Goal: Information Seeking & Learning: Check status

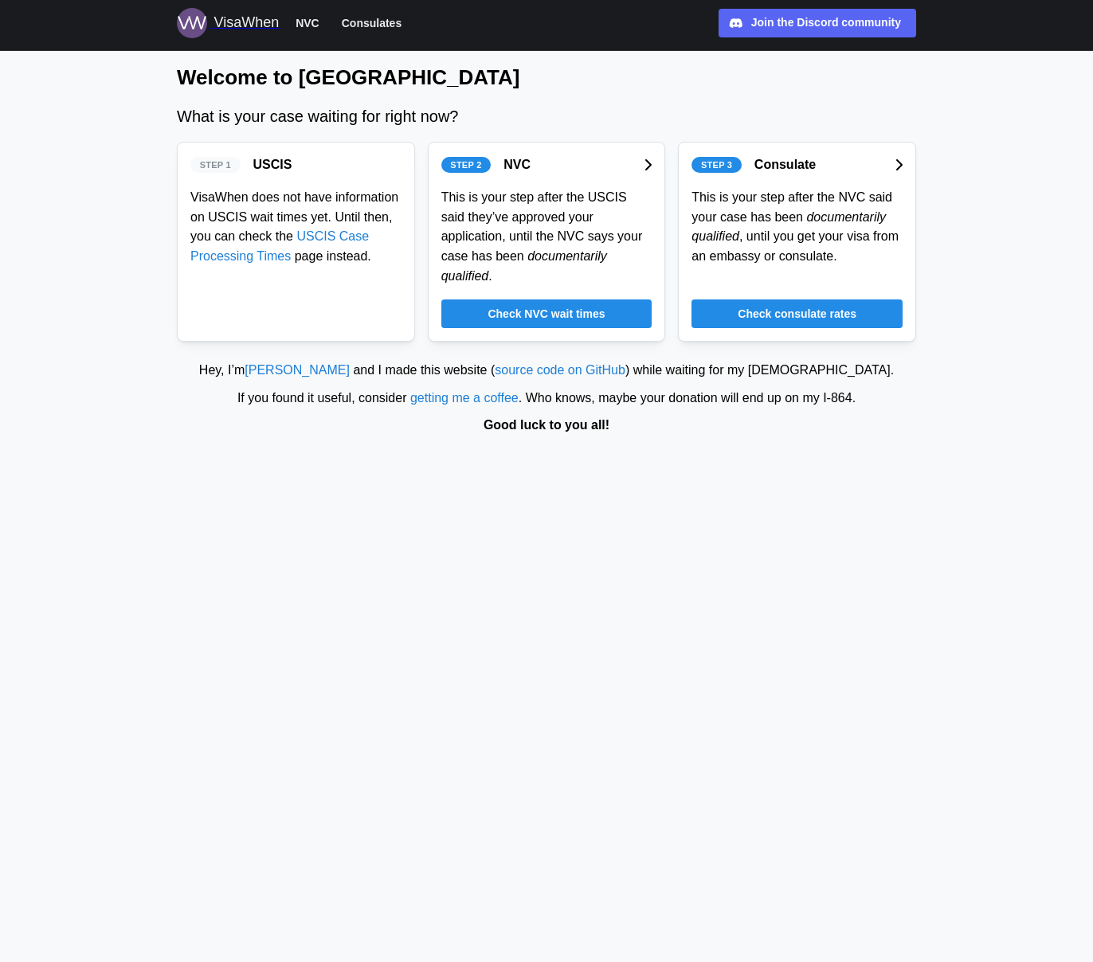
click at [542, 317] on span "Check NVC wait times" at bounding box center [545, 313] width 117 height 27
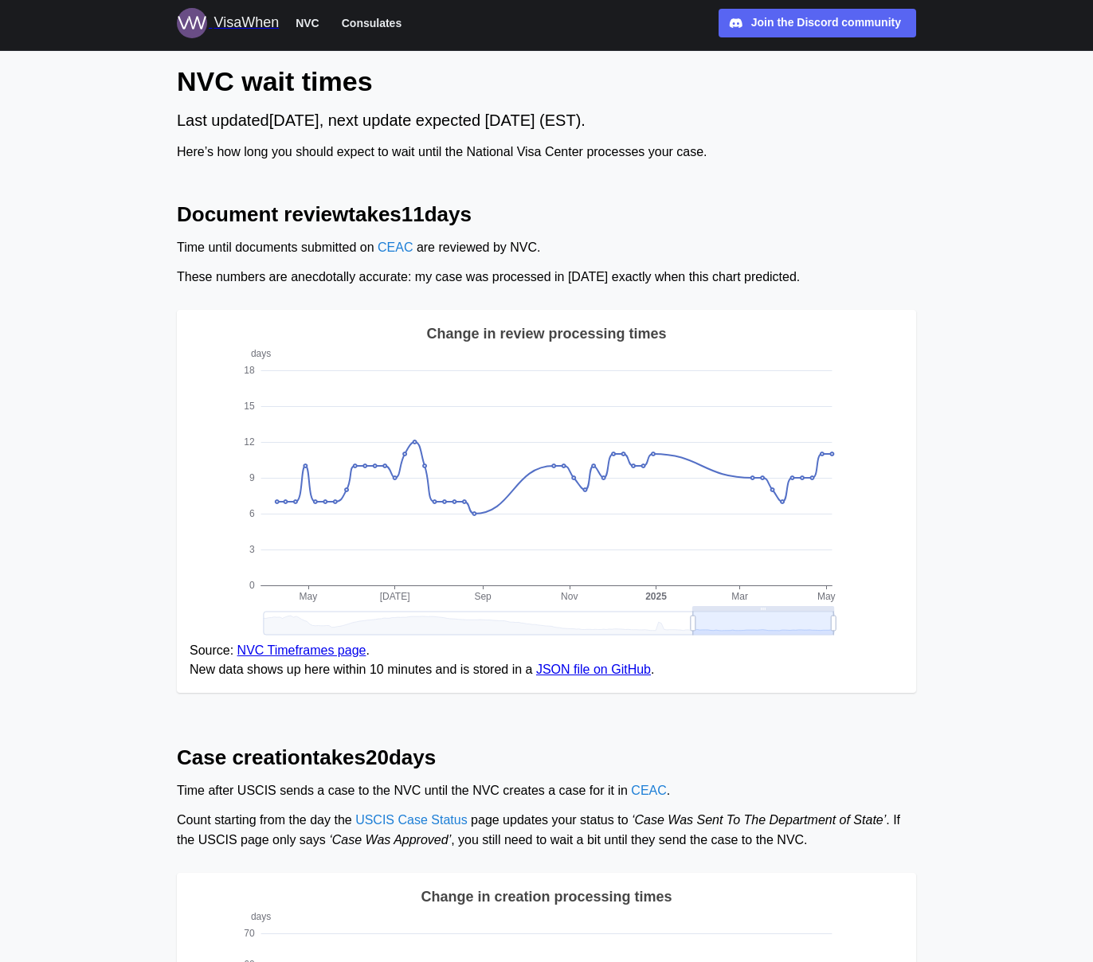
click at [380, 23] on span "Consulates" at bounding box center [372, 23] width 60 height 19
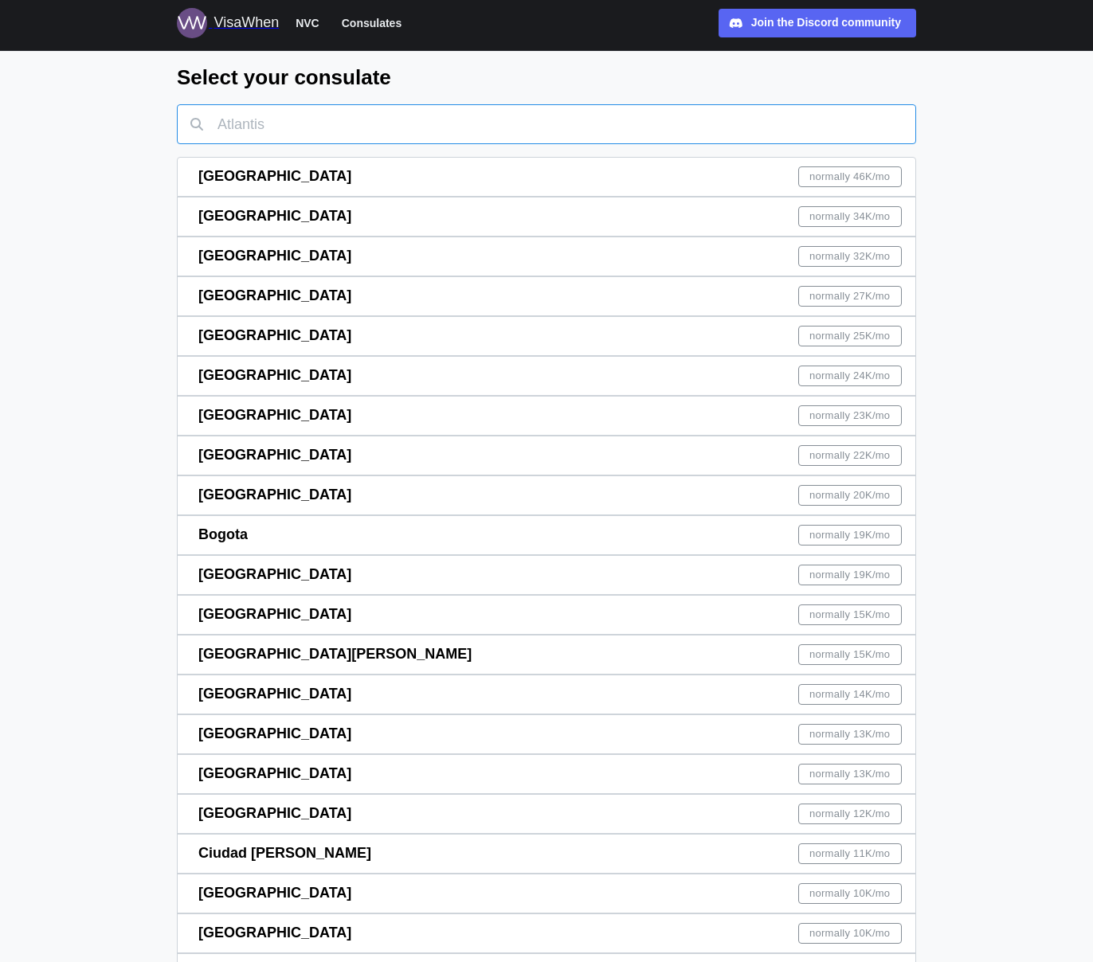
click at [288, 123] on input "text" at bounding box center [546, 124] width 739 height 40
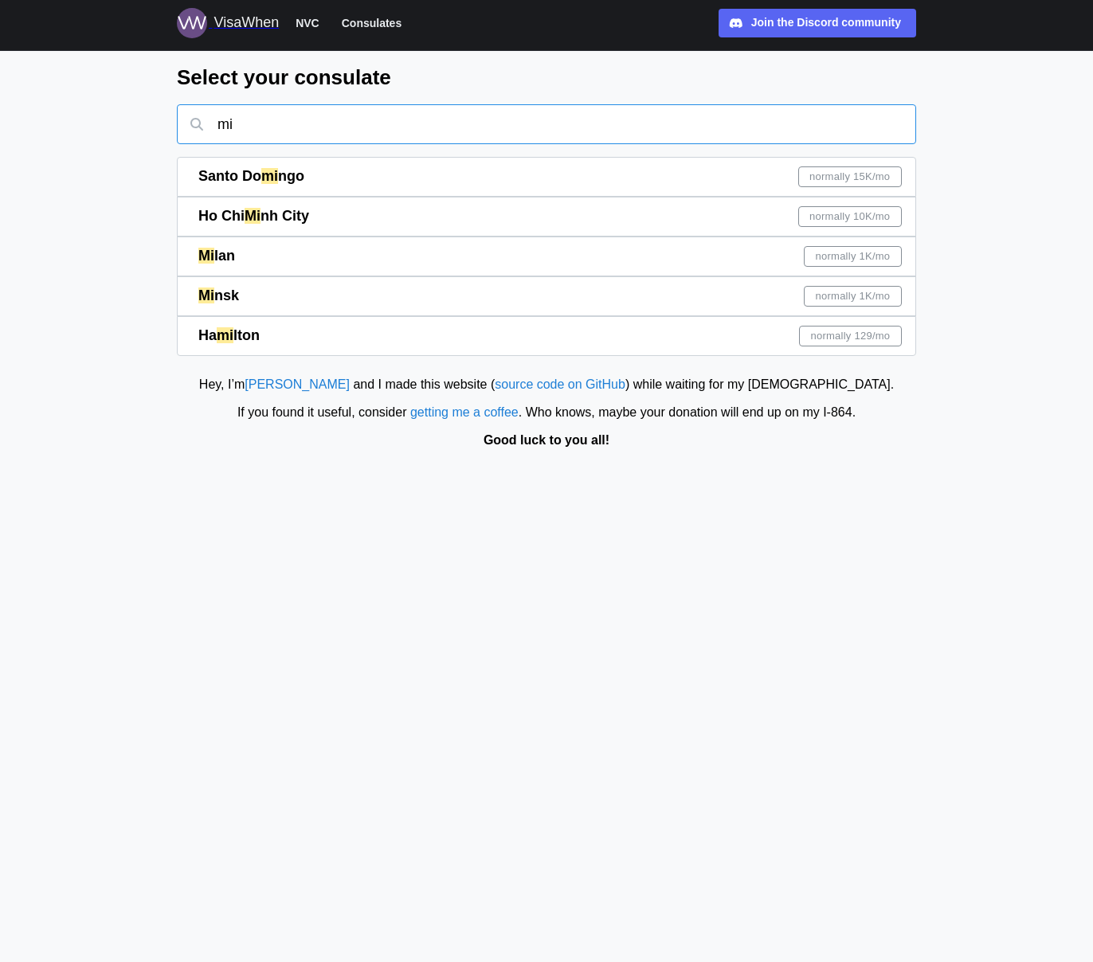
type input "m"
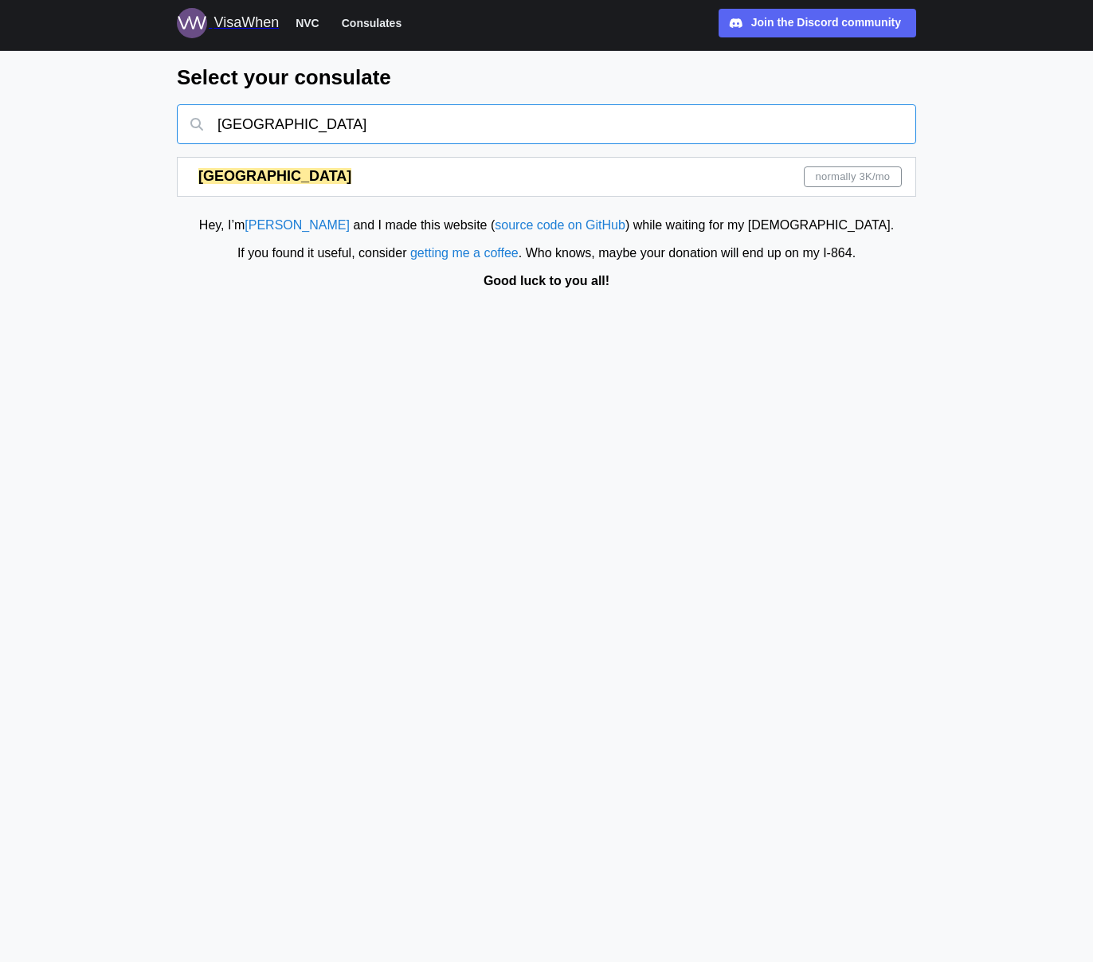
type input "[GEOGRAPHIC_DATA]"
click at [242, 170] on mark "[GEOGRAPHIC_DATA]" at bounding box center [274, 176] width 153 height 16
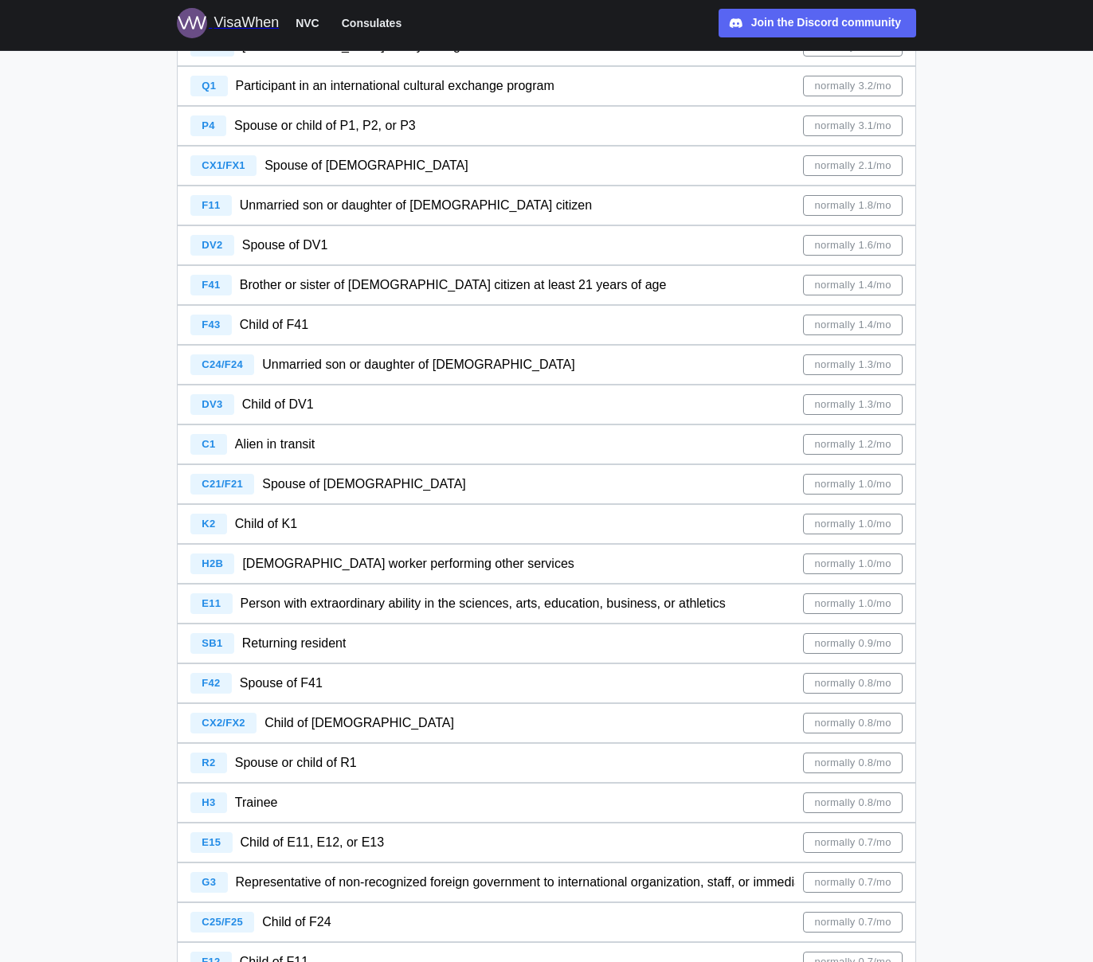
scroll to position [1587, 0]
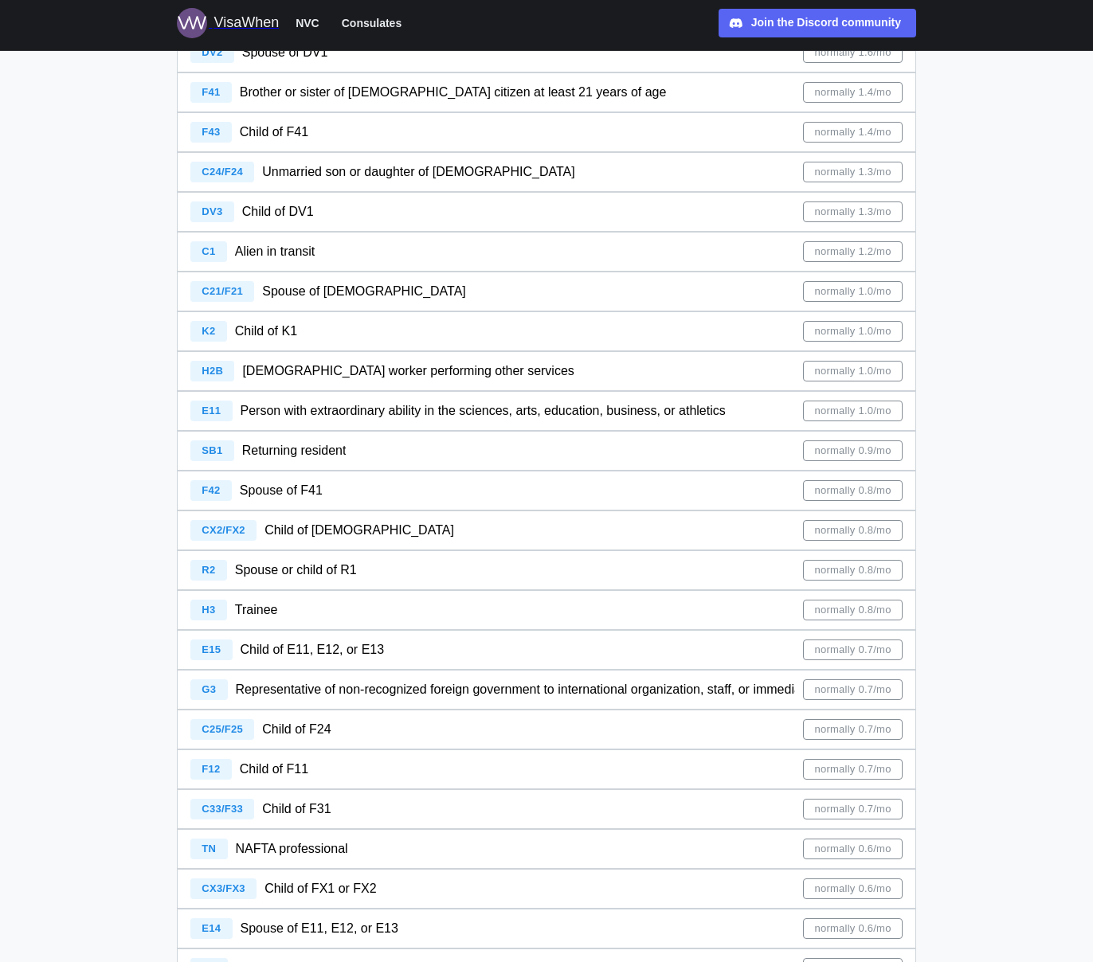
click at [281, 407] on span "Person with extraordinary ability in the sciences, arts, education, business, o…" at bounding box center [483, 411] width 485 height 14
